Goal: Find specific fact: Find specific fact

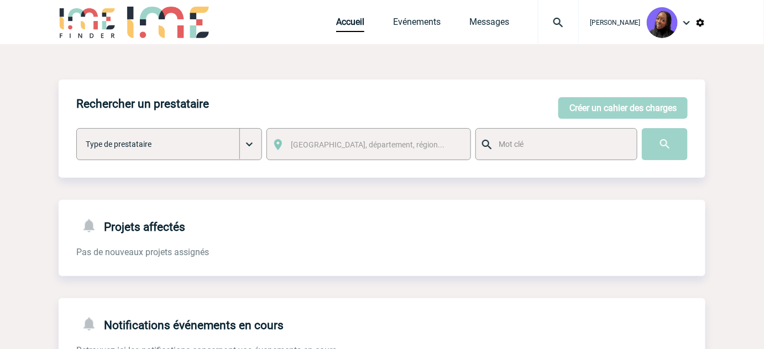
click at [567, 23] on img at bounding box center [558, 22] width 40 height 13
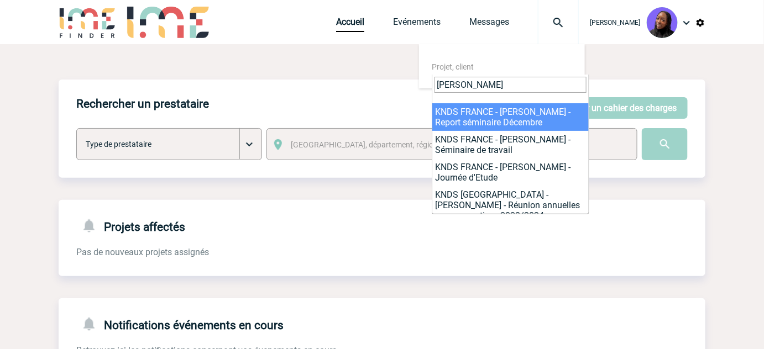
type input "[PERSON_NAME]"
select select "2020"
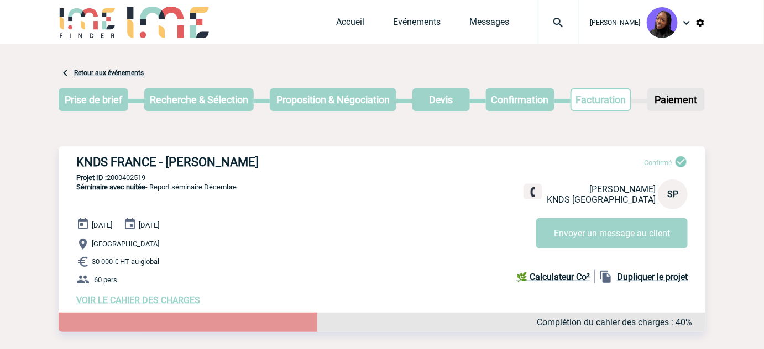
click at [225, 157] on h3 "KNDS FRANCE - Sophie PACHECO" at bounding box center [242, 162] width 332 height 14
copy h3 "PACHECO"
click at [351, 20] on link "Accueil" at bounding box center [350, 24] width 28 height 15
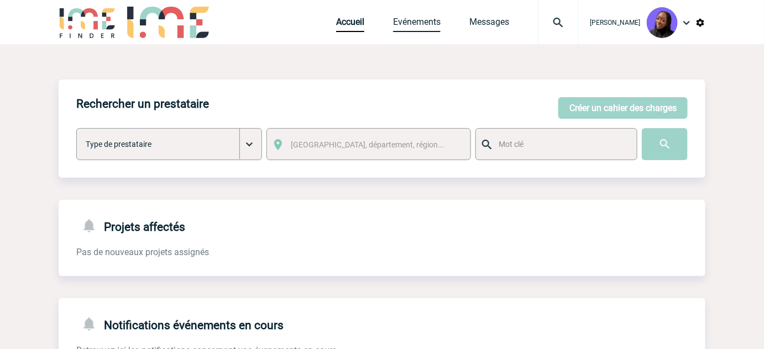
click at [418, 19] on link "Evénements" at bounding box center [417, 24] width 48 height 15
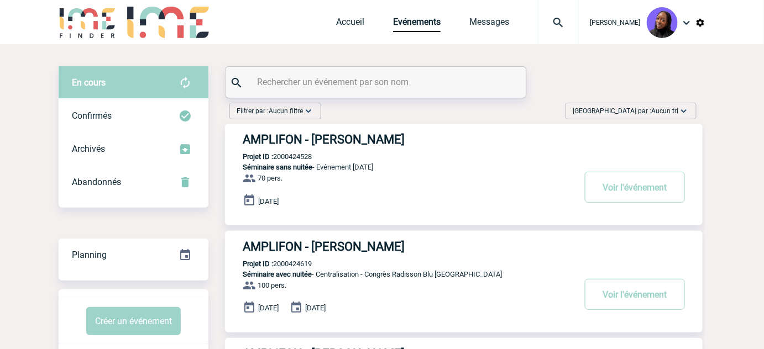
click at [288, 75] on input "text" at bounding box center [377, 82] width 246 height 16
paste input "PACHECO"
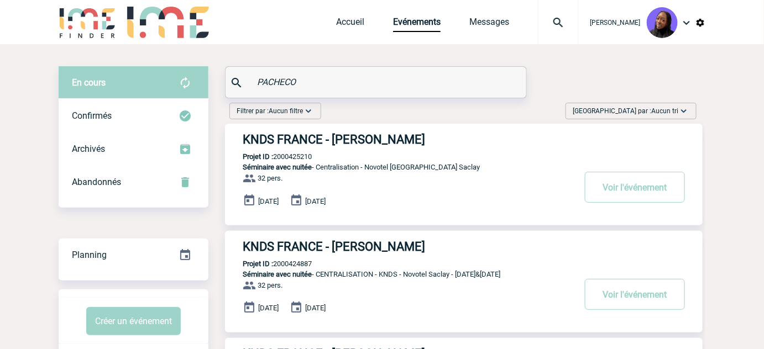
type input "PACHECO"
click at [295, 159] on p "Projet ID : 2000425210" at bounding box center [268, 156] width 87 height 8
copy p "2000425210"
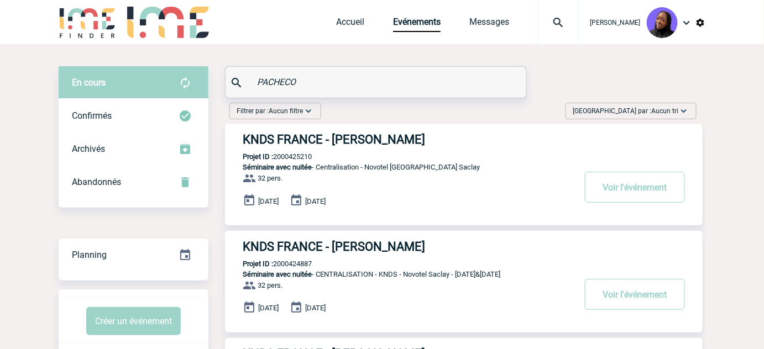
click at [304, 262] on p "Projet ID : 2000424887" at bounding box center [268, 264] width 87 height 8
copy p "2000424887"
